Goal: Task Accomplishment & Management: Use online tool/utility

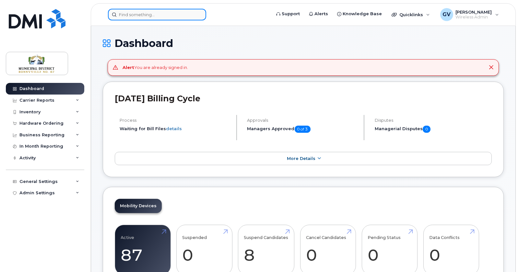
click at [162, 15] on input at bounding box center [157, 15] width 98 height 12
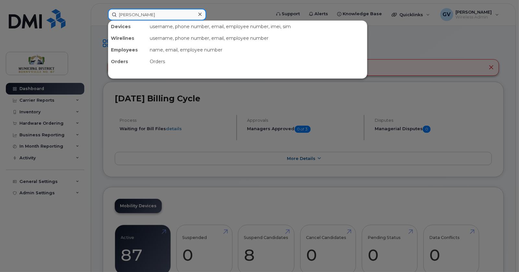
type input "Maria"
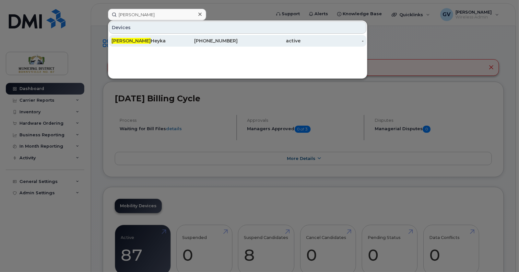
click at [133, 41] on div "Maria Heyka" at bounding box center [142, 41] width 63 height 6
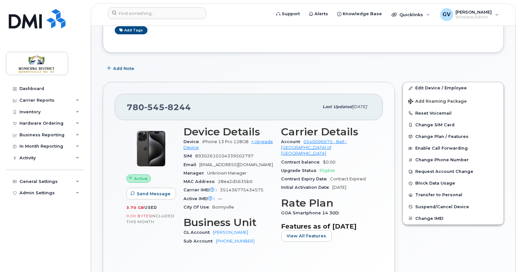
scroll to position [75, 0]
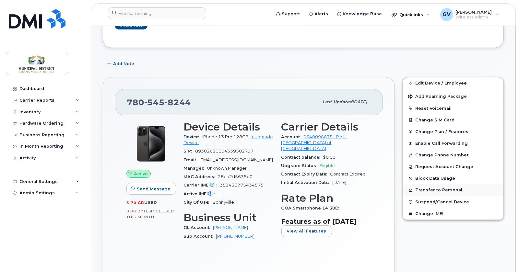
click at [427, 192] on button "Transfer to Personal" at bounding box center [453, 190] width 100 height 12
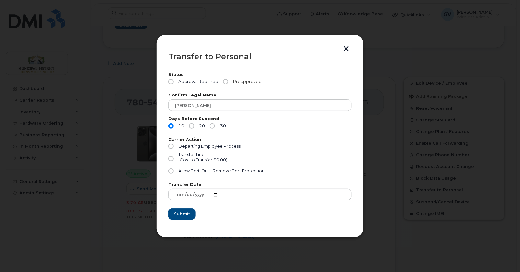
click at [227, 81] on input "Preapproved" at bounding box center [225, 81] width 5 height 5
radio input "true"
click at [172, 145] on input "Departing Employee Process" at bounding box center [170, 146] width 5 height 5
radio input "true"
click at [346, 49] on button "button" at bounding box center [346, 49] width 10 height 7
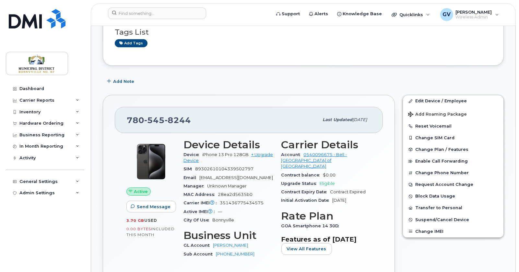
scroll to position [0, 0]
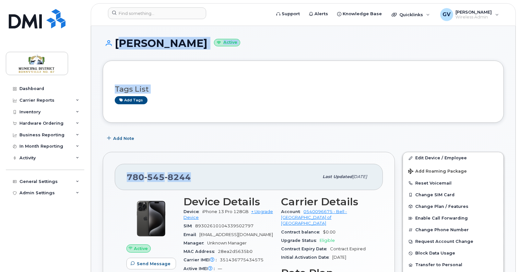
drag, startPoint x: 116, startPoint y: 42, endPoint x: 196, endPoint y: 175, distance: 155.0
copy div "[PERSON_NAME] Active Tags List Add tags Add Note [PHONE_NUMBER]"
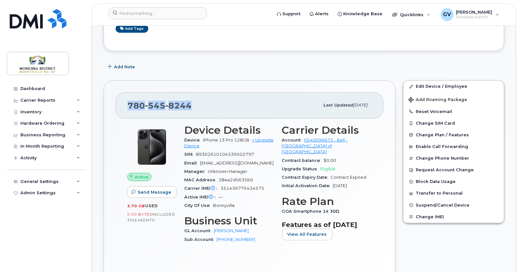
scroll to position [76, 0]
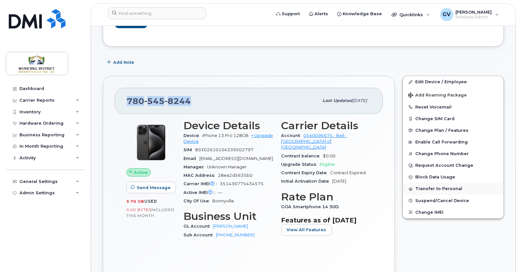
click at [425, 190] on button "Transfer to Personal" at bounding box center [453, 189] width 100 height 12
